Goal: Information Seeking & Learning: Learn about a topic

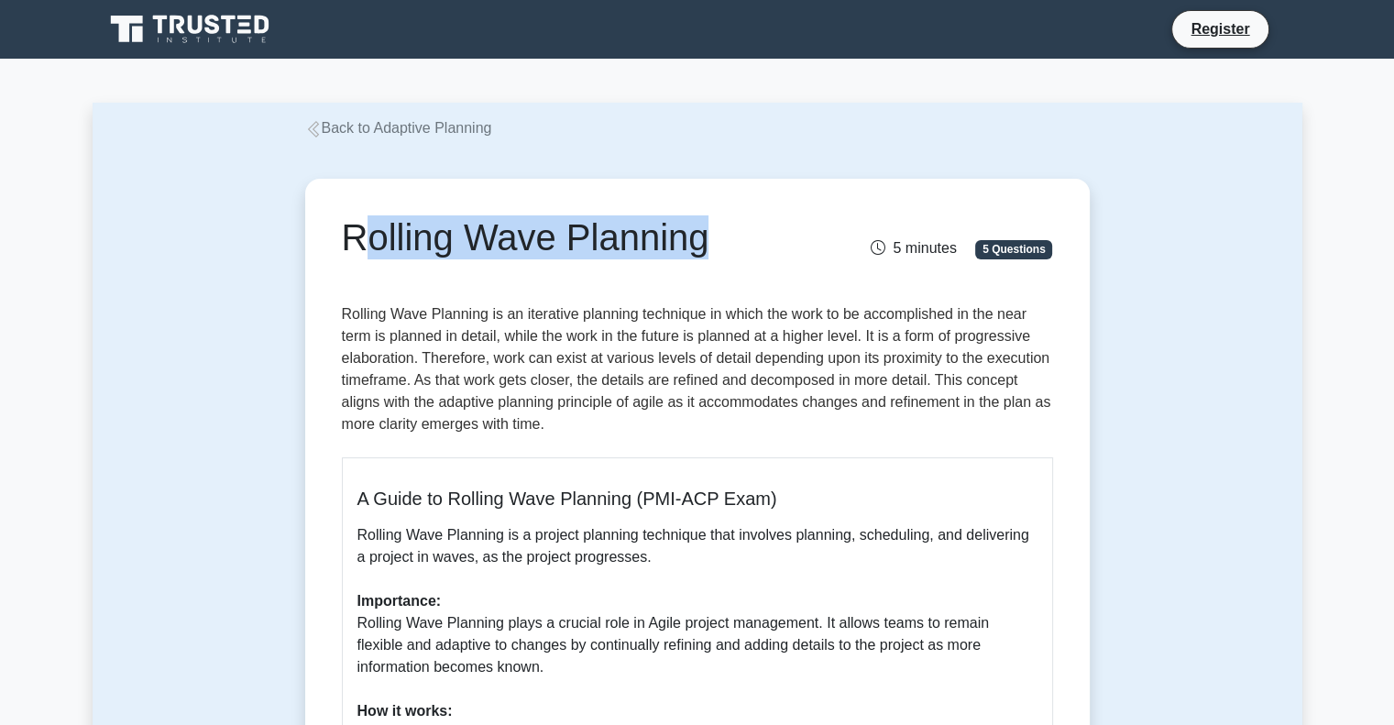
click at [750, 249] on h1 "Rolling Wave Planning" at bounding box center [575, 237] width 467 height 44
click at [706, 265] on div "Rolling Wave Planning" at bounding box center [575, 240] width 489 height 51
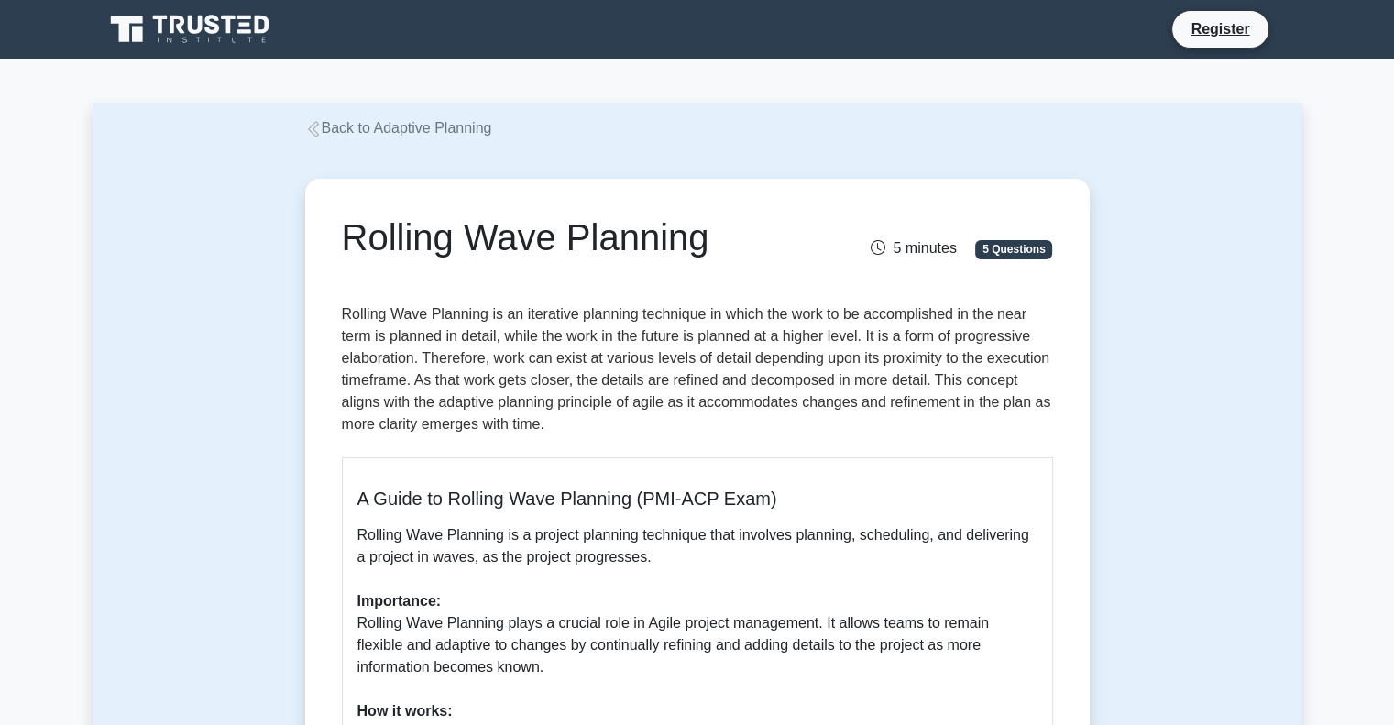
click at [706, 265] on div "Rolling Wave Planning" at bounding box center [575, 240] width 489 height 51
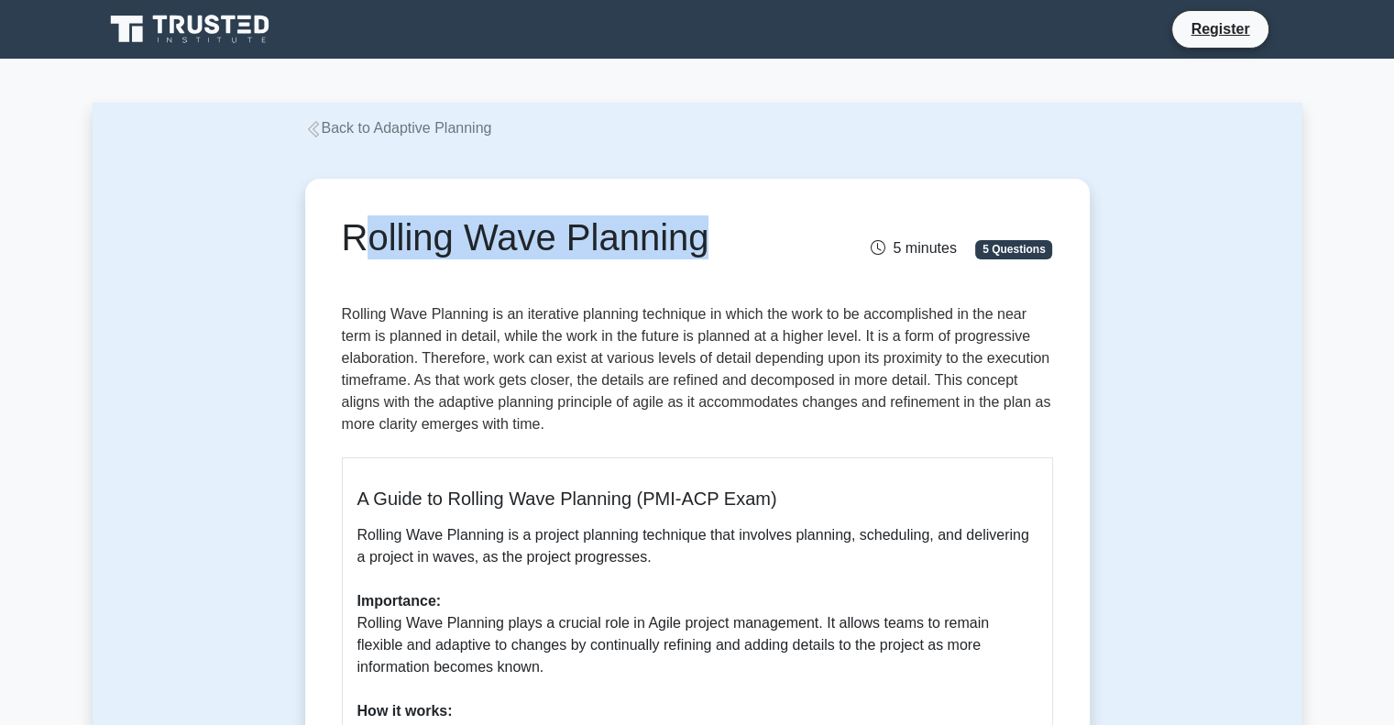
click at [706, 265] on div "Rolling Wave Planning" at bounding box center [575, 240] width 489 height 51
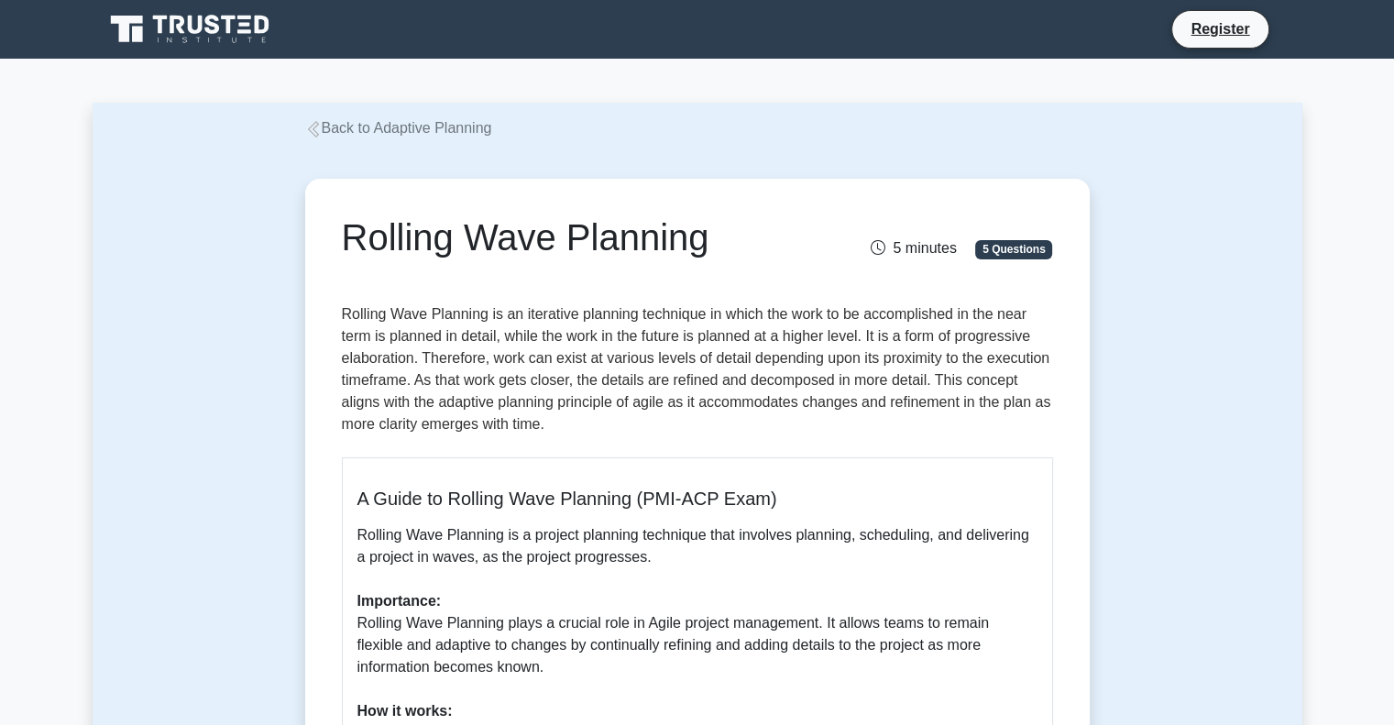
click at [716, 285] on div "Rolling Wave Planning 5 minutes 5 Questions" at bounding box center [697, 251] width 711 height 73
click at [737, 269] on div "Rolling Wave Planning 5 minutes 5 Questions" at bounding box center [697, 251] width 711 height 73
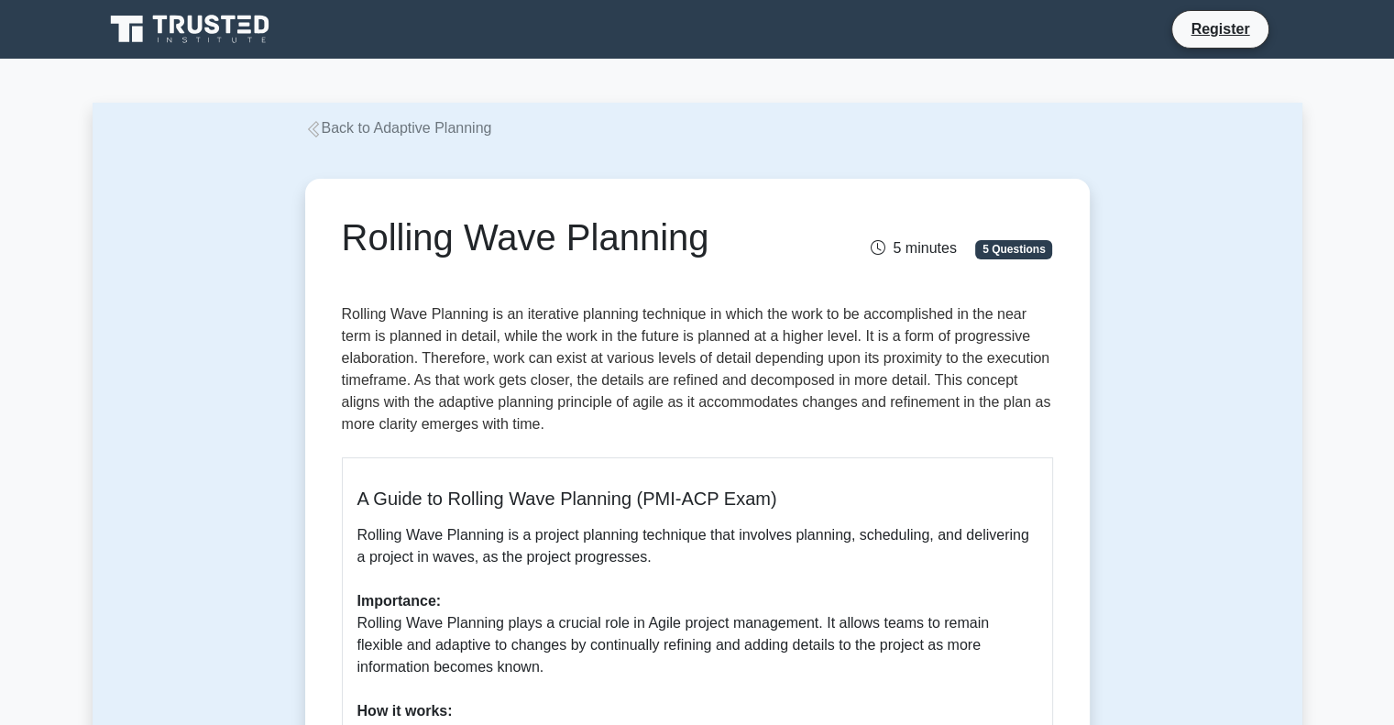
click at [737, 269] on div "Rolling Wave Planning 5 minutes 5 Questions" at bounding box center [697, 251] width 711 height 73
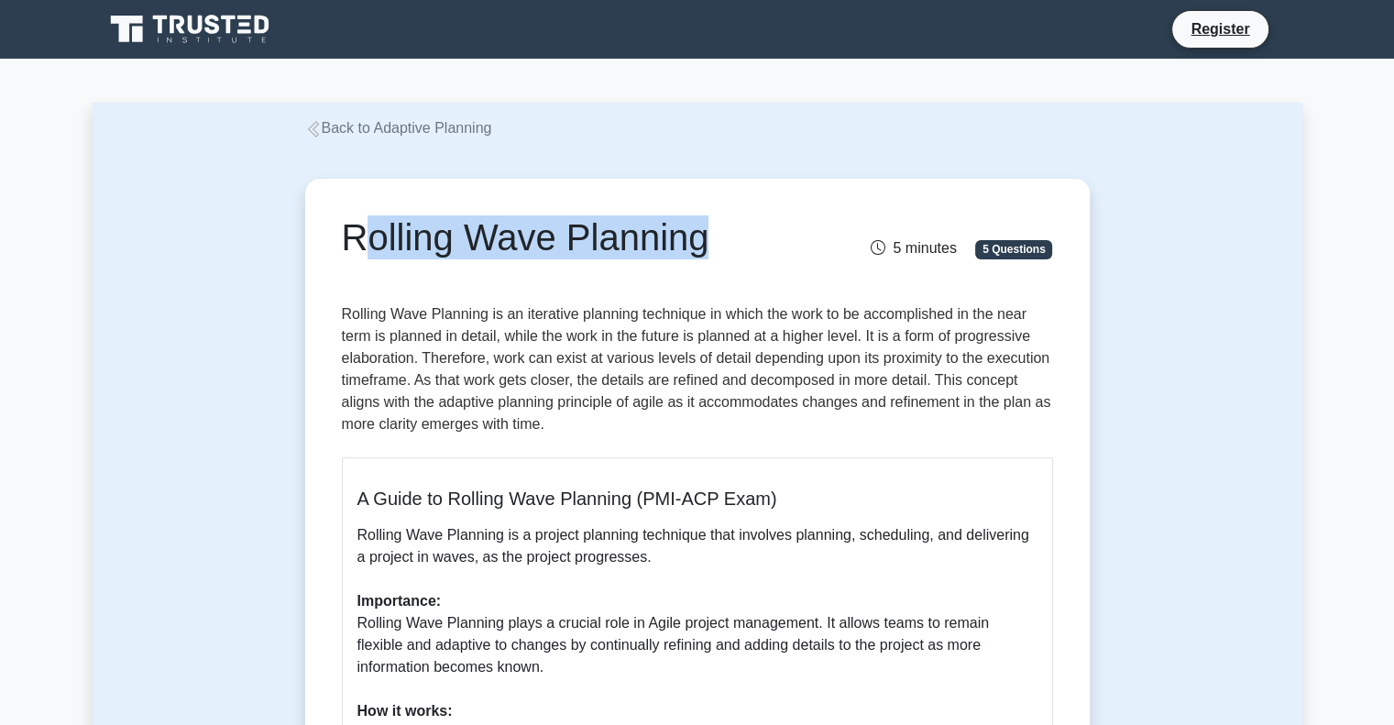
click at [737, 269] on div "Rolling Wave Planning 5 minutes 5 Questions" at bounding box center [697, 251] width 711 height 73
click at [748, 248] on h1 "Rolling Wave Planning" at bounding box center [575, 237] width 467 height 44
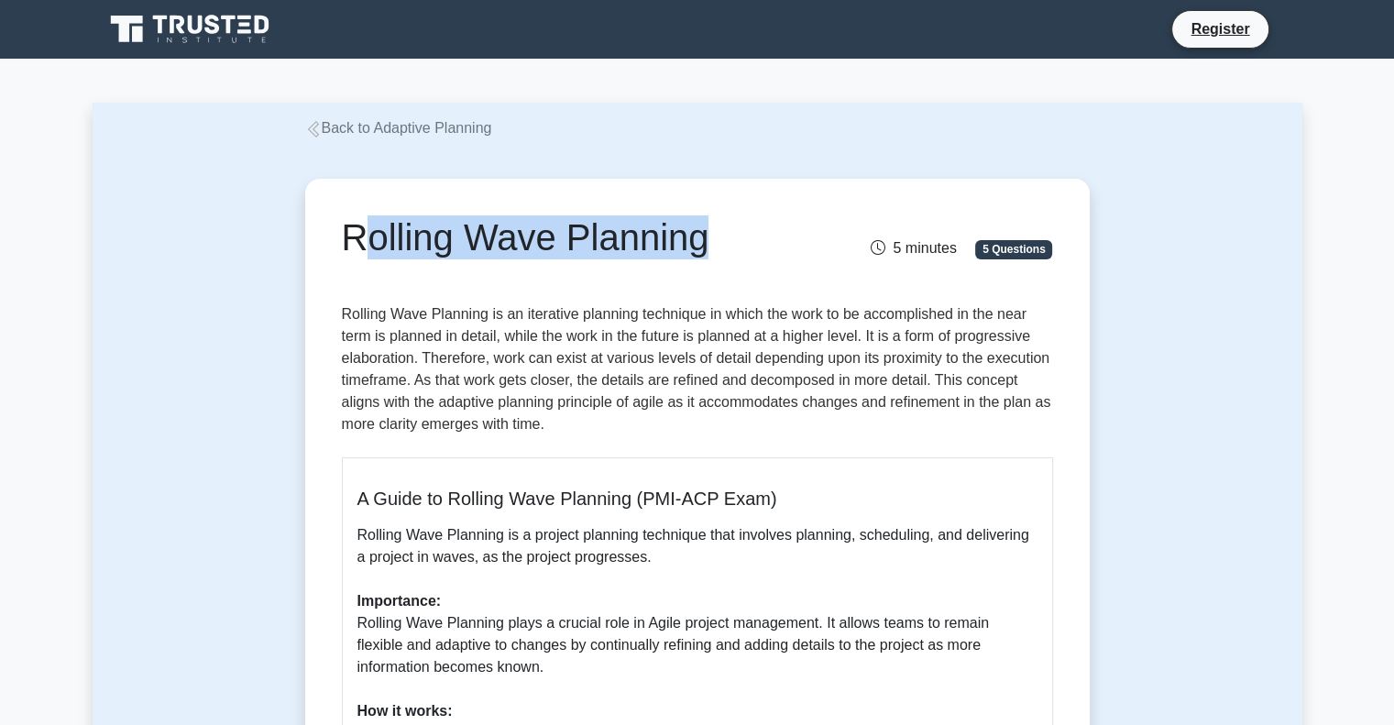
click at [748, 248] on h1 "Rolling Wave Planning" at bounding box center [575, 237] width 467 height 44
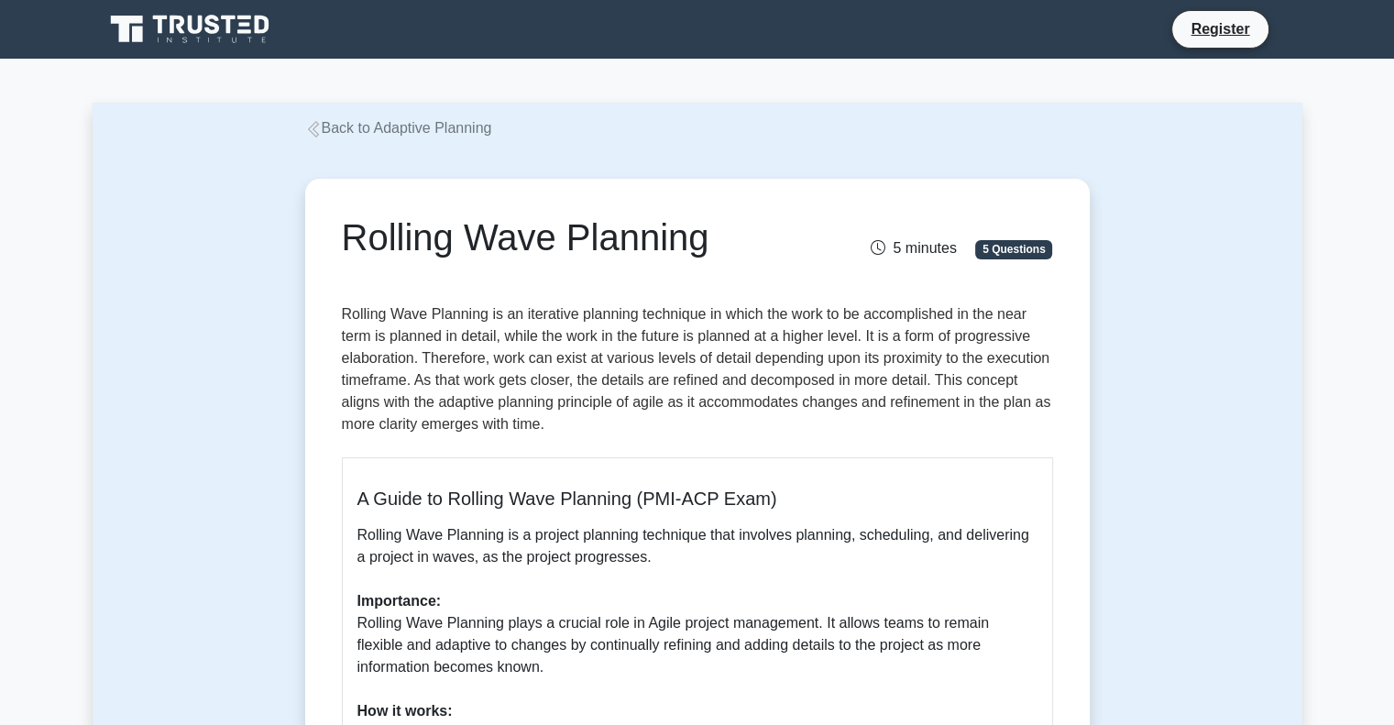
drag, startPoint x: 704, startPoint y: 439, endPoint x: 696, endPoint y: 417, distance: 23.5
click at [700, 432] on p "Rolling Wave Planning is an iterative planning technique in which the work to b…" at bounding box center [697, 372] width 711 height 139
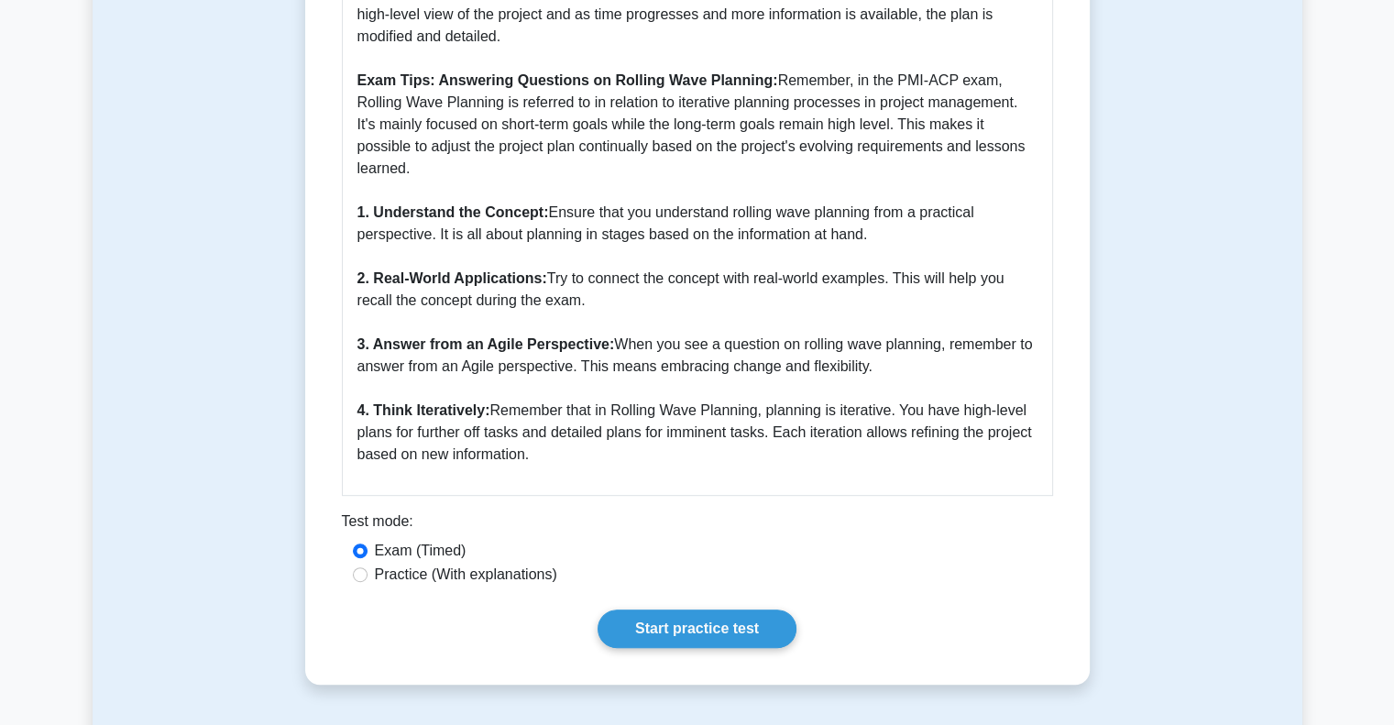
scroll to position [588, 0]
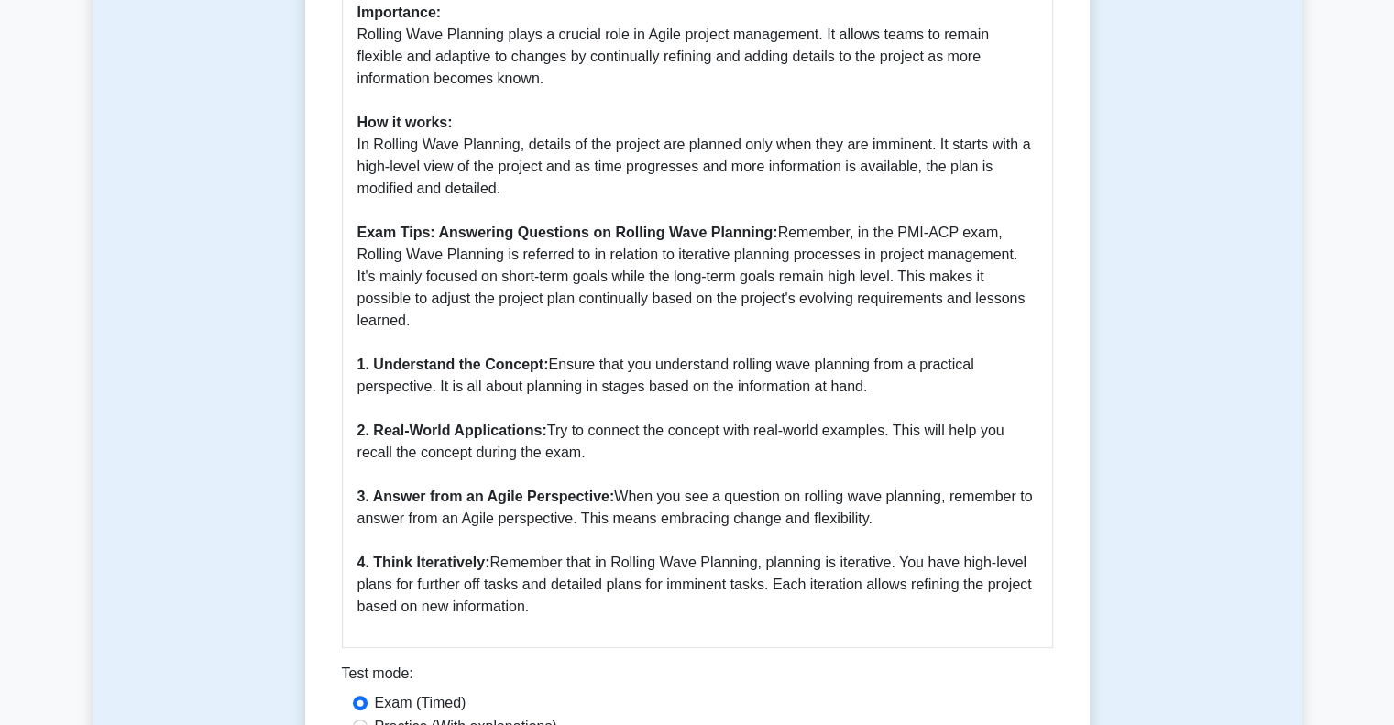
click at [674, 303] on p "Rolling Wave Planning is a project planning technique that involves planning, s…" at bounding box center [697, 277] width 680 height 682
click at [686, 303] on p "Rolling Wave Planning is a project planning technique that involves planning, s…" at bounding box center [697, 277] width 680 height 682
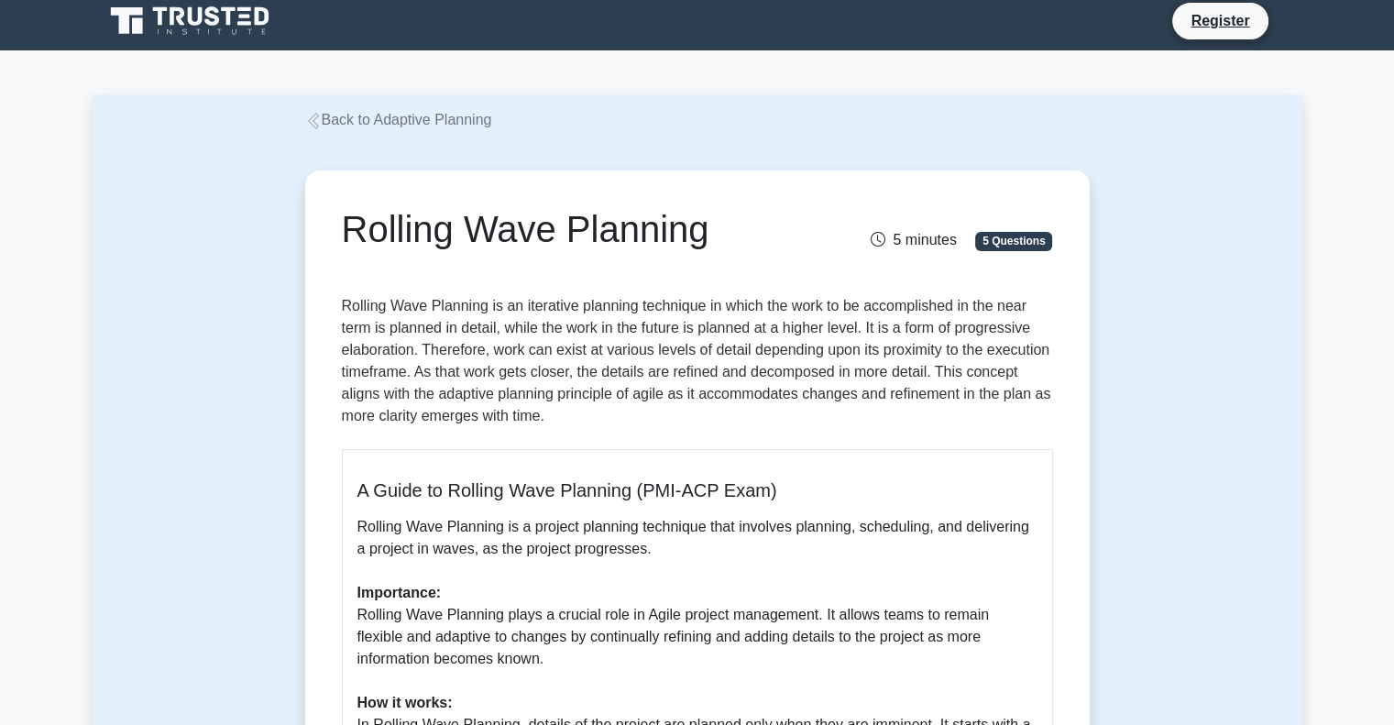
scroll to position [0, 0]
